Goal: Task Accomplishment & Management: Complete application form

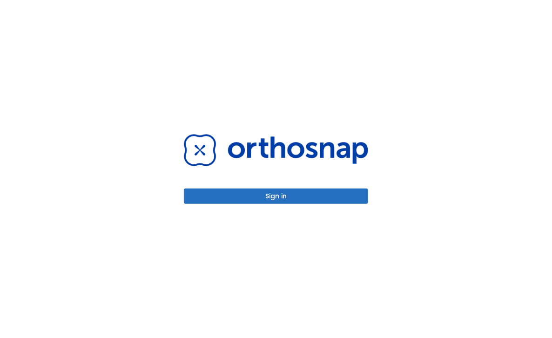
click at [322, 198] on button "Sign in" at bounding box center [276, 195] width 184 height 15
click at [326, 201] on button "Sign in" at bounding box center [276, 195] width 184 height 15
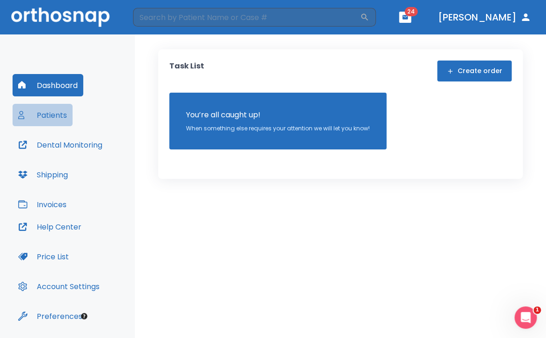
click at [63, 114] on button "Patients" at bounding box center [43, 115] width 60 height 22
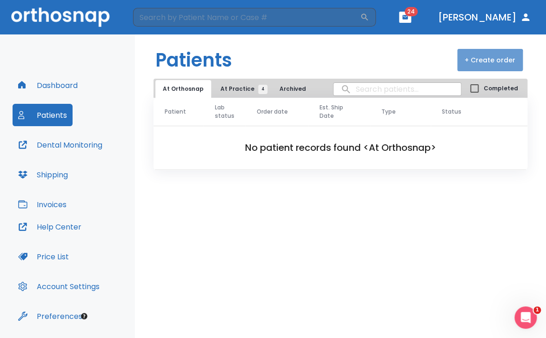
click at [482, 62] on button "+ Create order" at bounding box center [490, 60] width 66 height 22
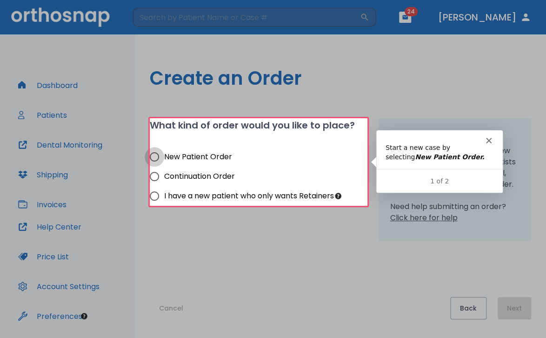
click at [152, 157] on input "New Patient Order" at bounding box center [155, 157] width 20 height 20
radio input "true"
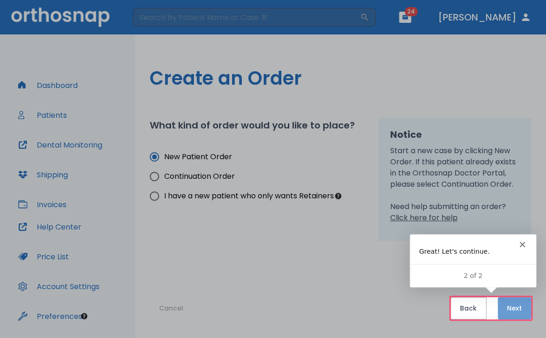
click at [523, 309] on button "Next" at bounding box center [514, 308] width 33 height 22
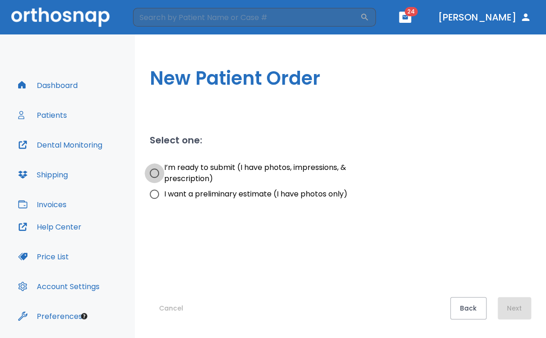
click at [153, 173] on input "I’m ready to submit (I have photos, impressions, & prescription)" at bounding box center [155, 173] width 20 height 20
radio input "true"
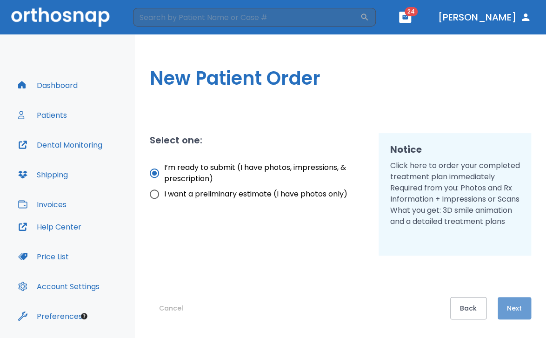
click at [508, 306] on button "Next" at bounding box center [514, 308] width 33 height 22
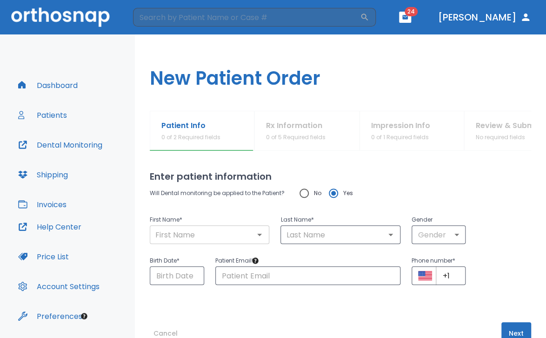
click at [230, 237] on input "text" at bounding box center [210, 234] width 114 height 13
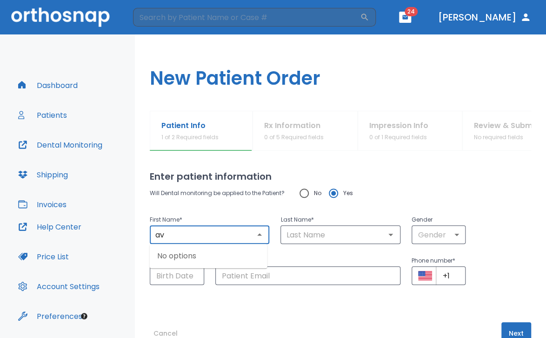
type input "a"
type input "[PERSON_NAME]"
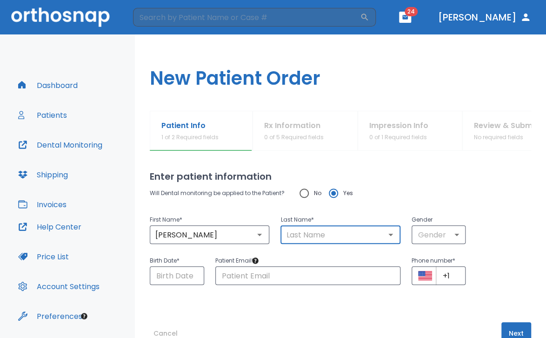
click at [301, 233] on input "text" at bounding box center [340, 234] width 114 height 13
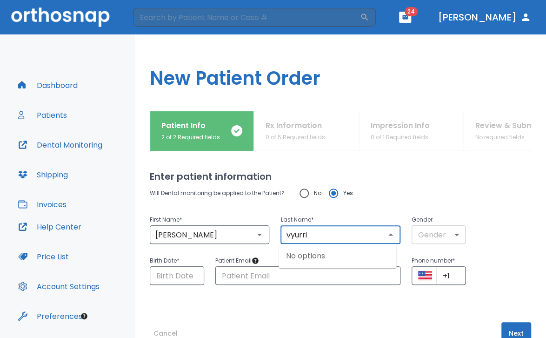
type input "vyurri"
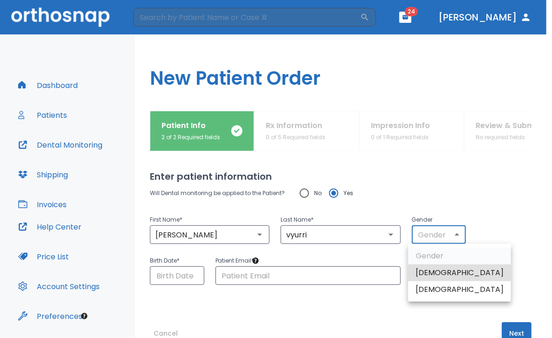
click at [425, 235] on body "​ 24 [PERSON_NAME] Dashboard Patients Dental Monitoring Shipping Invoices Help …" at bounding box center [276, 169] width 552 height 338
click at [420, 272] on li "[DEMOGRAPHIC_DATA]" at bounding box center [459, 272] width 103 height 17
type input "1"
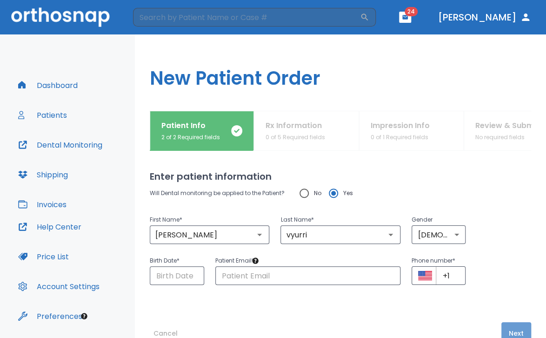
click at [502, 328] on button "Next" at bounding box center [517, 333] width 30 height 22
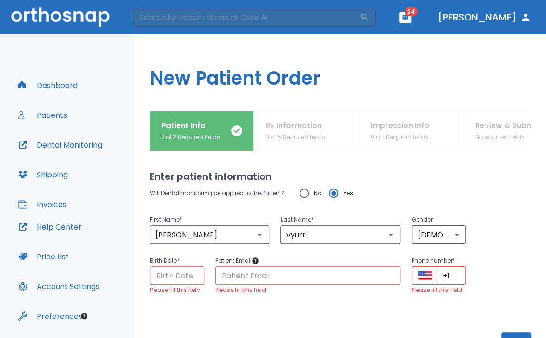
scroll to position [35, 0]
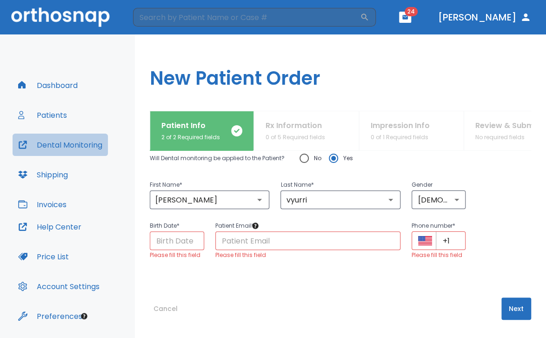
click at [87, 145] on button "Dental Monitoring" at bounding box center [60, 145] width 95 height 22
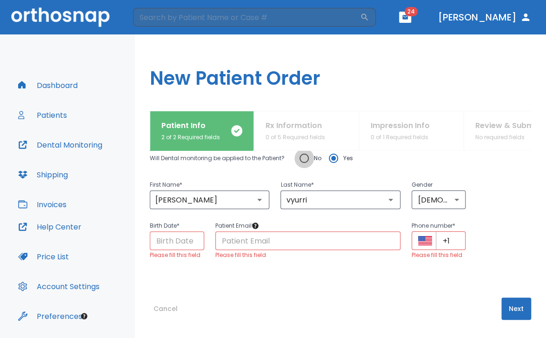
click at [305, 162] on input "No" at bounding box center [304, 158] width 20 height 20
radio input "true"
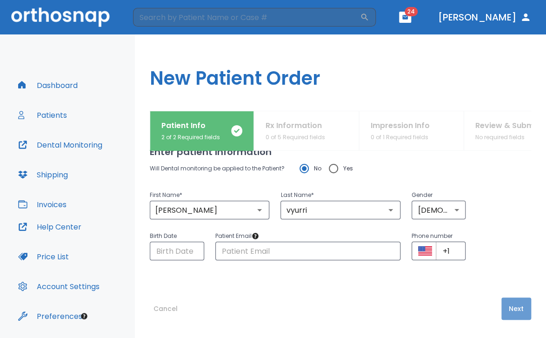
click at [503, 309] on button "Next" at bounding box center [517, 308] width 30 height 22
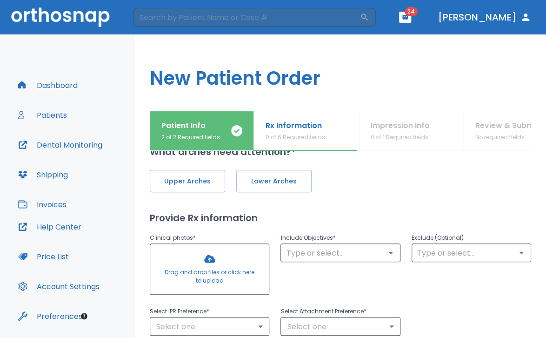
scroll to position [0, 0]
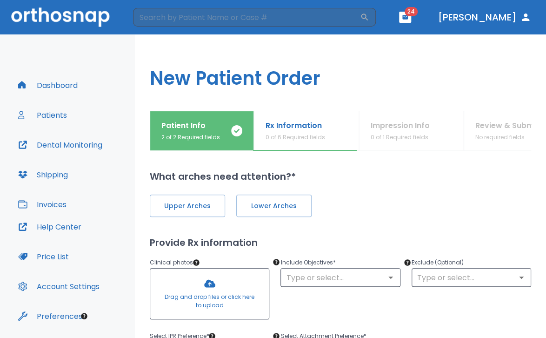
click at [227, 297] on div at bounding box center [209, 293] width 119 height 50
click at [229, 291] on div at bounding box center [209, 293] width 119 height 50
click at [251, 280] on div at bounding box center [209, 293] width 119 height 50
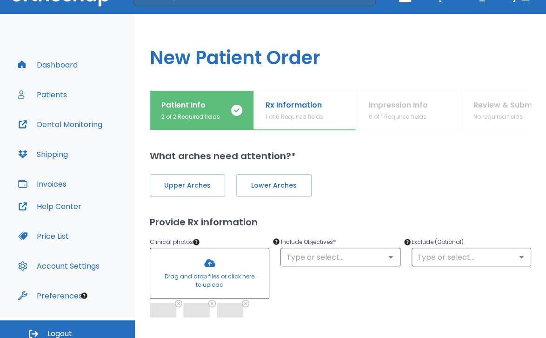
scroll to position [28, 0]
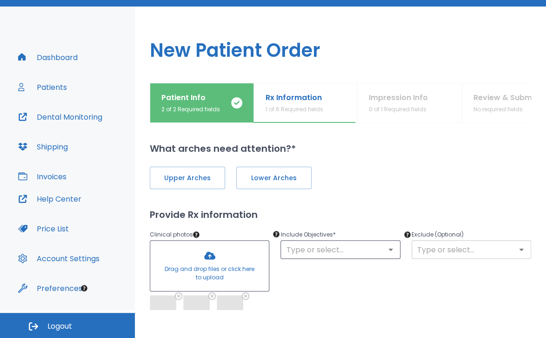
click at [516, 250] on icon "Open" at bounding box center [521, 249] width 11 height 11
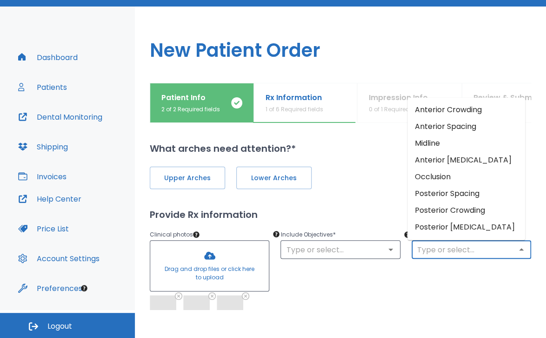
scroll to position [15, 0]
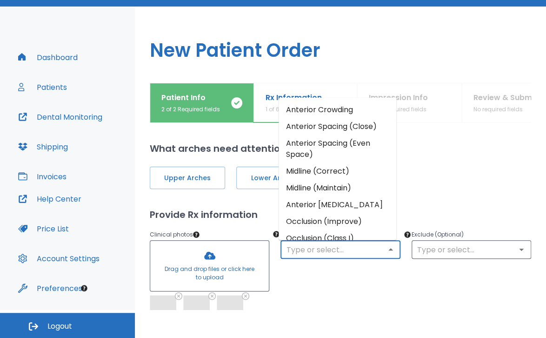
click at [377, 254] on input "text" at bounding box center [340, 249] width 114 height 13
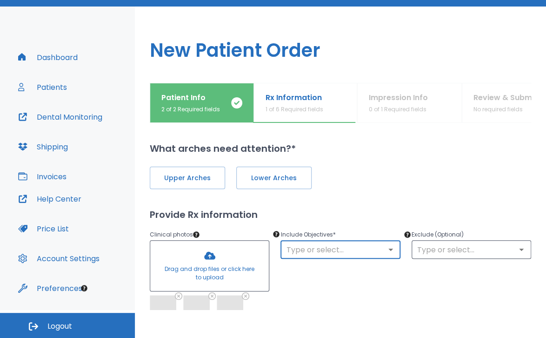
click at [377, 254] on input "text" at bounding box center [340, 249] width 114 height 13
